Goal: Find specific page/section: Find specific page/section

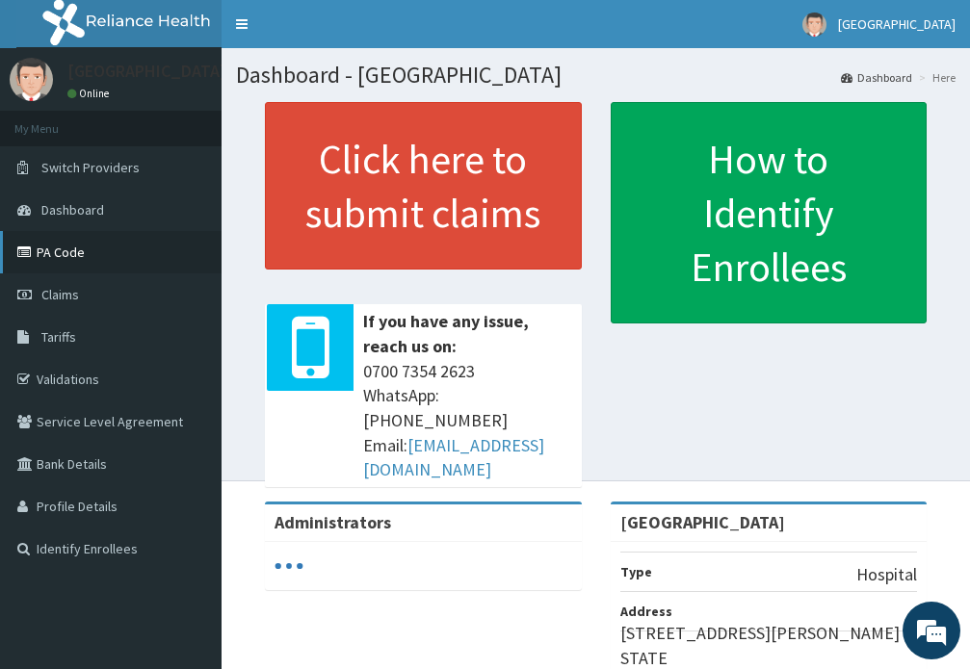
click at [108, 259] on link "PA Code" at bounding box center [111, 252] width 222 height 42
click at [65, 265] on link "PA Code" at bounding box center [111, 252] width 222 height 42
